Goal: Information Seeking & Learning: Check status

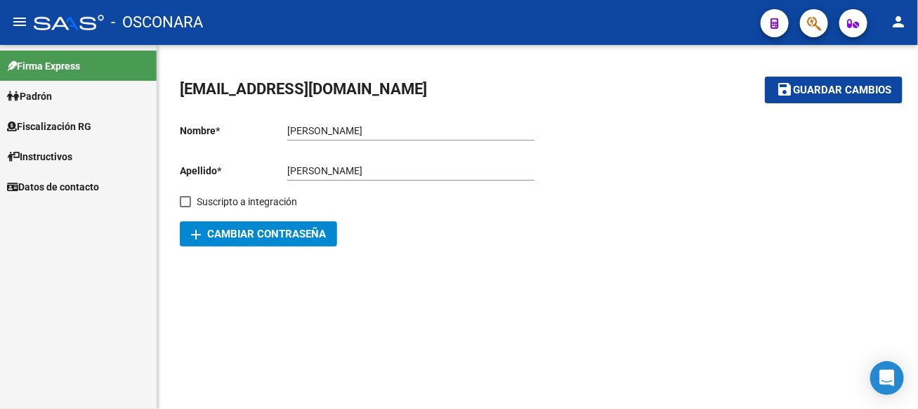
click at [86, 127] on span "Fiscalización RG" at bounding box center [49, 126] width 84 height 15
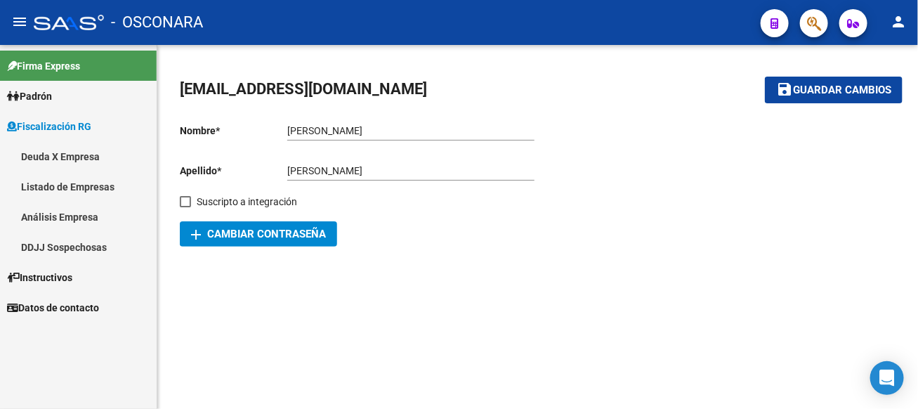
click at [84, 220] on link "Análisis Empresa" at bounding box center [78, 216] width 157 height 30
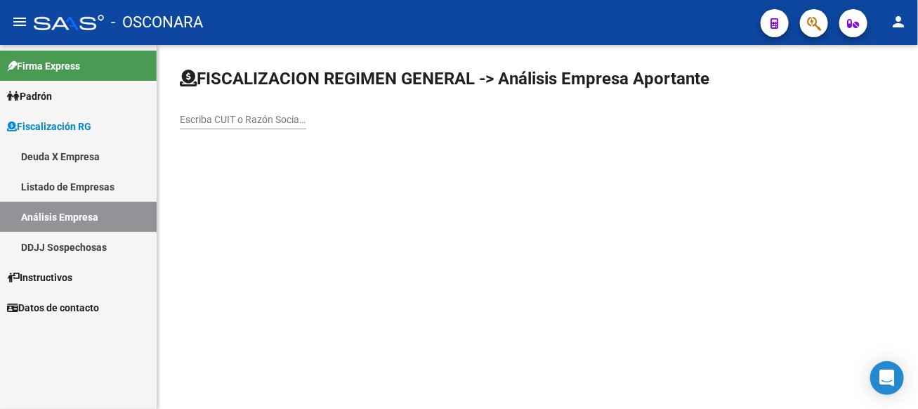
click at [306, 126] on div "Escriba CUIT o Razón Social para buscar" at bounding box center [243, 115] width 126 height 28
type input "[GEOGRAPHIC_DATA]"
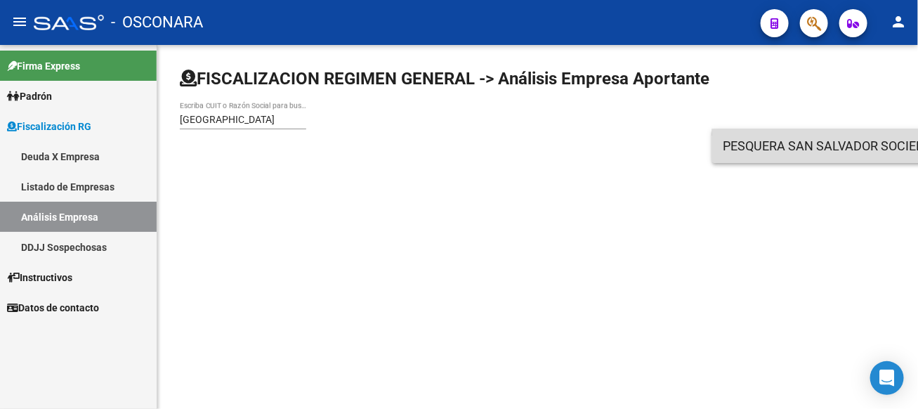
click at [769, 143] on span "PESQUERA SAN SALVADOR SOCIEDAD DE RESPONSABILIDAD LIMITADA" at bounding box center [922, 146] width 399 height 34
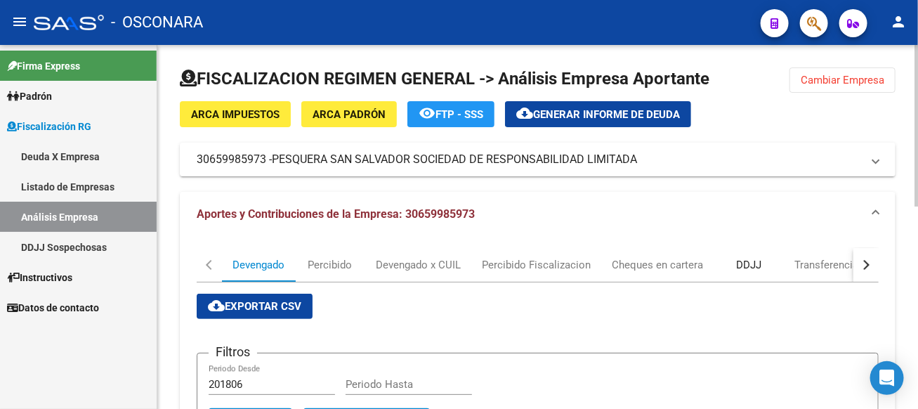
click at [755, 266] on div "DDJJ" at bounding box center [748, 264] width 25 height 15
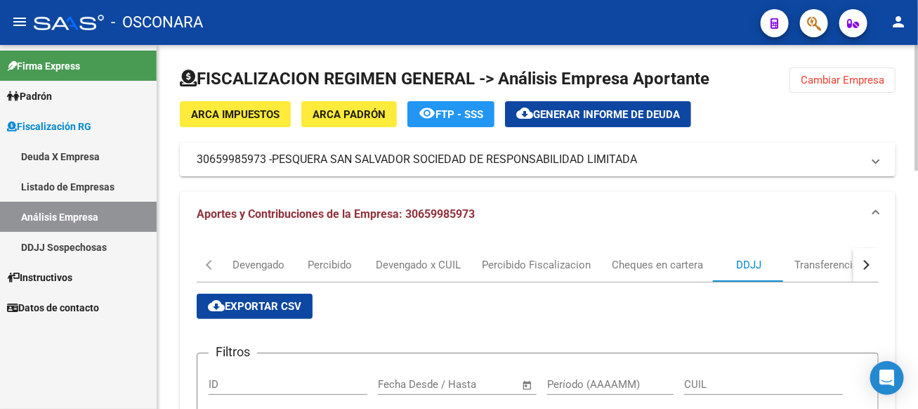
scroll to position [70, 0]
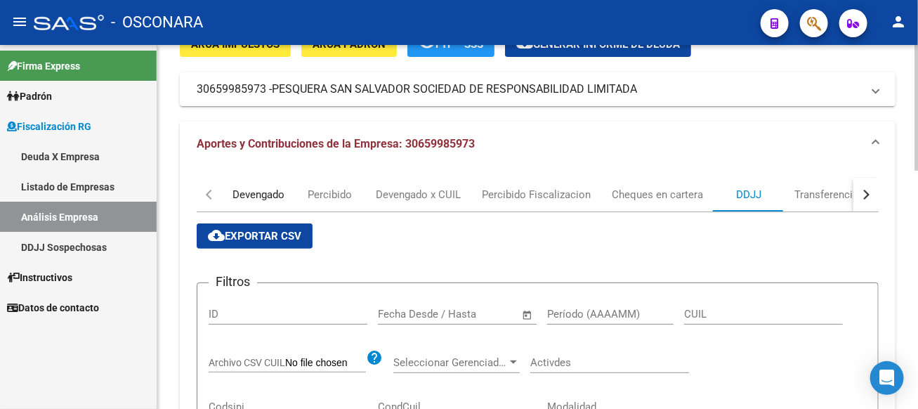
click at [248, 197] on div "Devengado" at bounding box center [258, 194] width 52 height 15
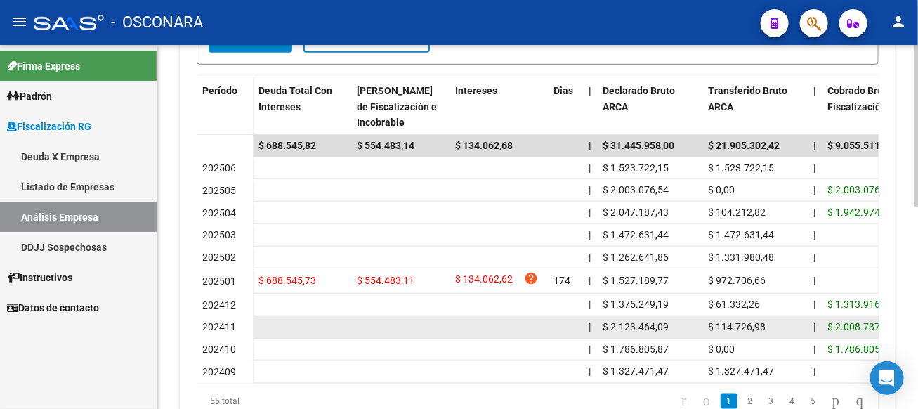
scroll to position [32, 0]
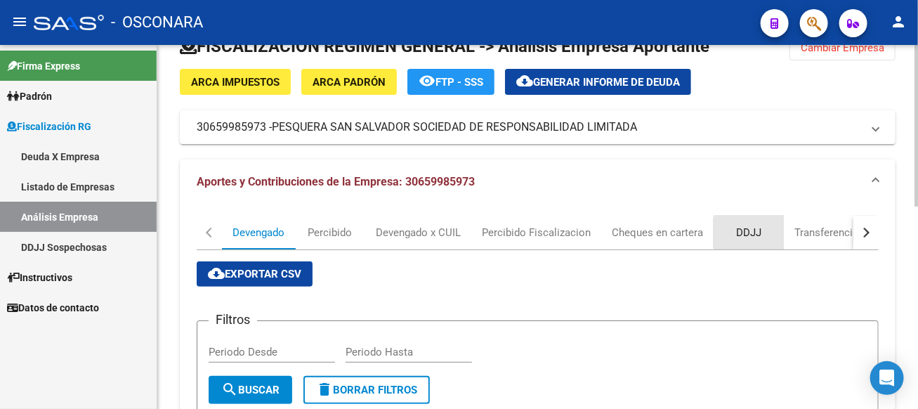
click at [750, 232] on div "DDJJ" at bounding box center [748, 232] width 25 height 15
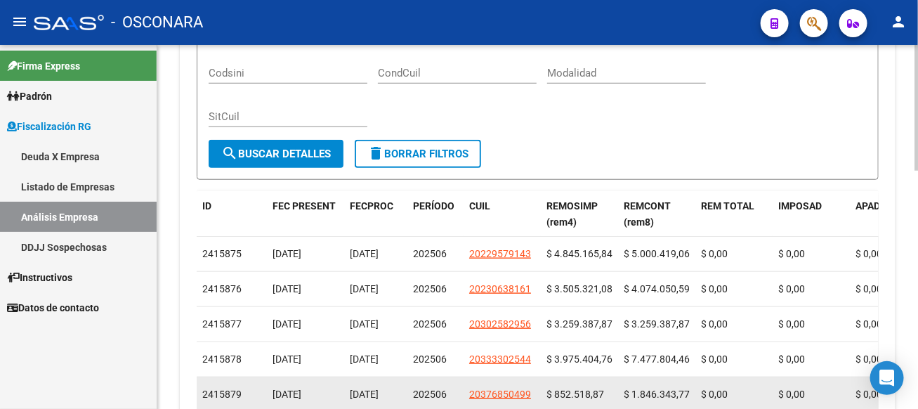
scroll to position [265, 0]
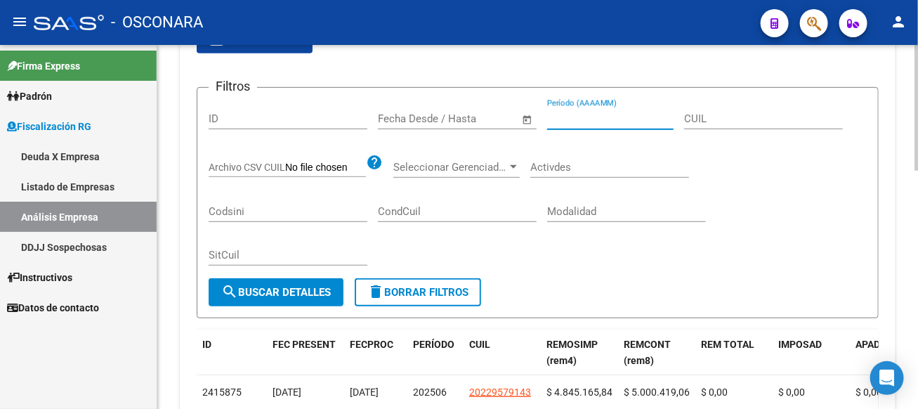
click at [592, 121] on input "Período (AAAAMM)" at bounding box center [610, 118] width 126 height 13
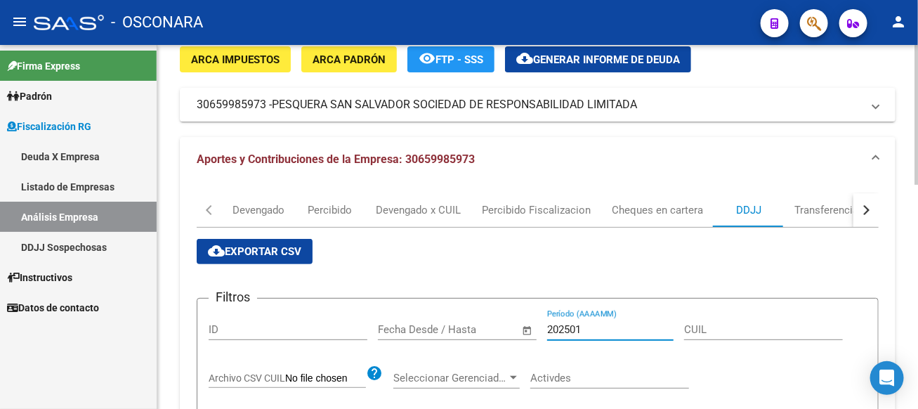
type input "202501"
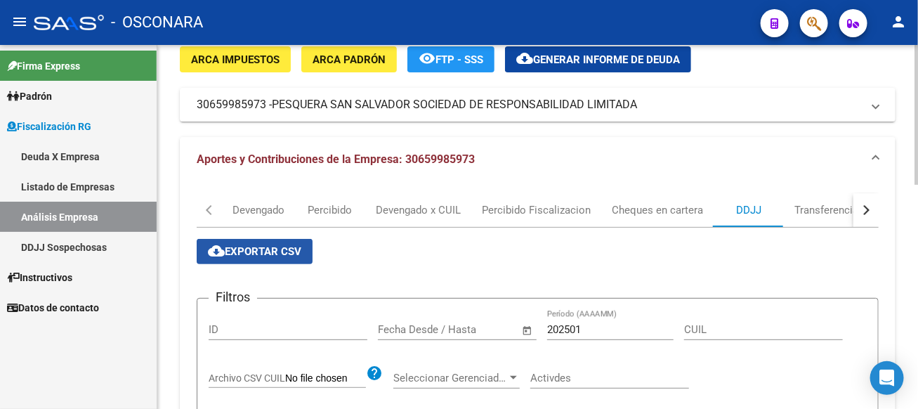
click at [292, 261] on button "cloud_download Exportar CSV" at bounding box center [255, 251] width 116 height 25
